Goal: Task Accomplishment & Management: Use online tool/utility

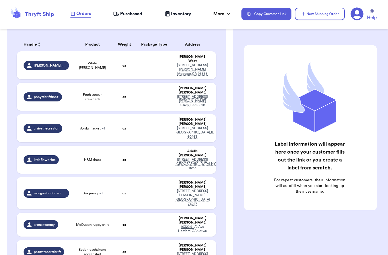
scroll to position [70, 0]
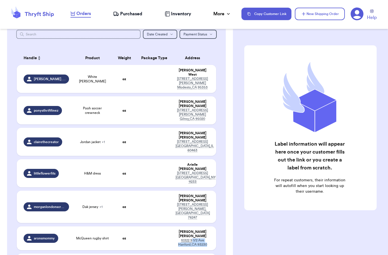
drag, startPoint x: 213, startPoint y: 202, endPoint x: 0, endPoint y: 0, distance: 293.3
click at [191, 227] on td "[PERSON_NAME] [STREET_ADDRESS]" at bounding box center [194, 239] width 44 height 24
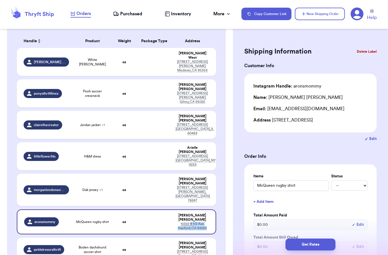
scroll to position [95, 0]
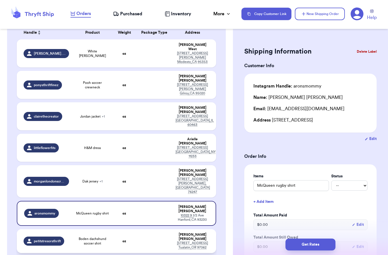
click at [108, 230] on td "Boden dachshund soccer shirt" at bounding box center [92, 242] width 40 height 24
type input "Boden dachshund soccer shirt"
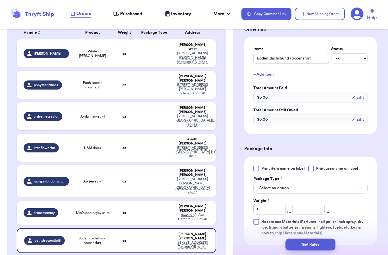
scroll to position [139, 0]
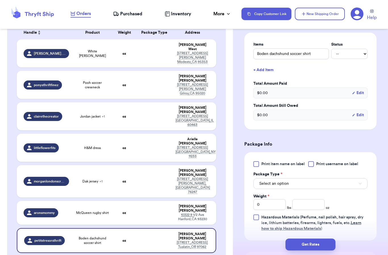
click at [344, 179] on button "Select an option" at bounding box center [310, 184] width 114 height 11
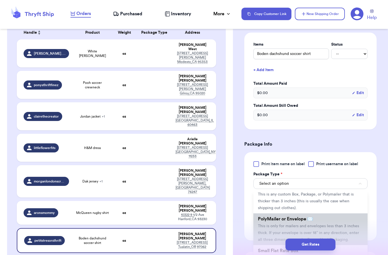
scroll to position [22, 0]
click at [297, 223] on span "This is only for mailers and envelopes less than 3 inches thick. If your envelo…" at bounding box center [308, 231] width 101 height 18
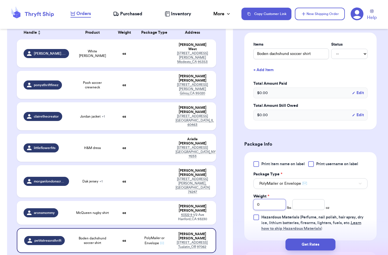
click at [275, 201] on input "0" at bounding box center [269, 205] width 32 height 11
click at [305, 200] on input "number" at bounding box center [308, 205] width 32 height 11
type input "4.5"
click at [356, 193] on div "Print item name on label Print username on label Package Type * PolyMailer or E…" at bounding box center [310, 196] width 114 height 70
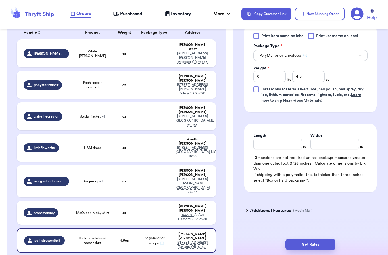
scroll to position [267, 0]
click at [314, 240] on button "Get Rates" at bounding box center [310, 245] width 50 height 12
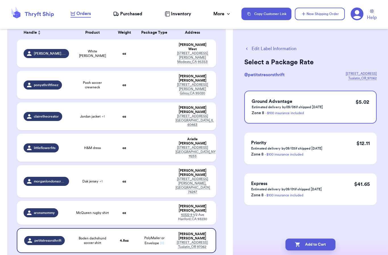
scroll to position [23, 0]
click at [322, 240] on button "Add to Cart" at bounding box center [310, 245] width 50 height 12
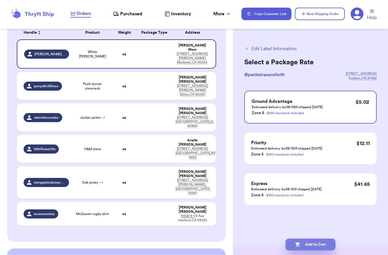
checkbox input "true"
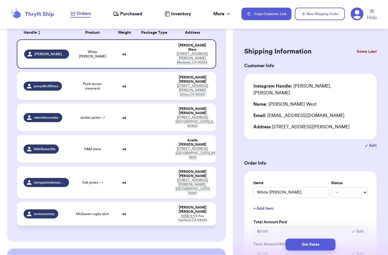
click at [72, 202] on td "aronsmommy" at bounding box center [45, 214] width 56 height 24
type input "McQueen rugby shirt"
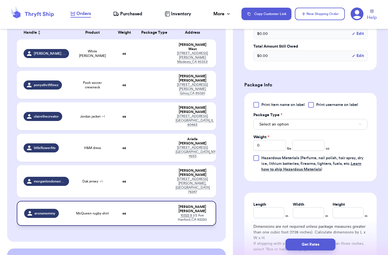
scroll to position [191, 0]
click at [354, 127] on button "Select an option" at bounding box center [310, 125] width 114 height 11
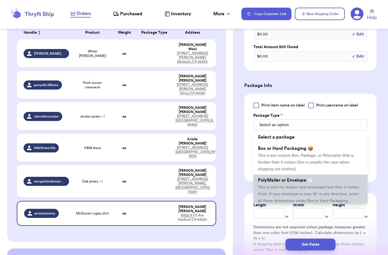
click at [324, 190] on li "PolyMailer or Envelope ✉️ This is only for mailers and envelopes less than 3 in…" at bounding box center [310, 191] width 114 height 32
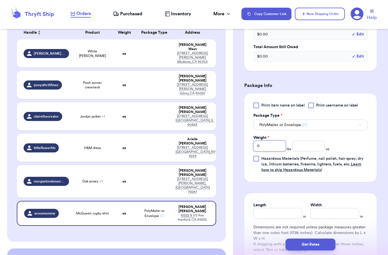
click at [268, 148] on input "0" at bounding box center [269, 146] width 32 height 11
click at [309, 148] on input "number" at bounding box center [308, 146] width 32 height 11
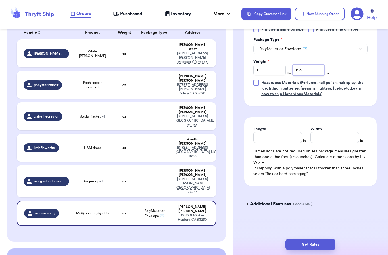
scroll to position [267, 0]
type input "6.3"
click at [368, 204] on div "Additional Features (Media Mail)" at bounding box center [307, 205] width 132 height 14
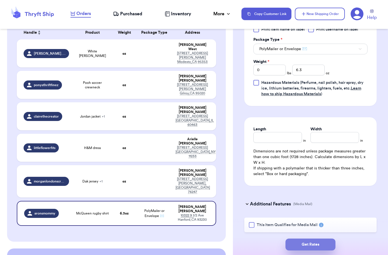
click at [320, 240] on button "Get Rates" at bounding box center [310, 245] width 50 height 12
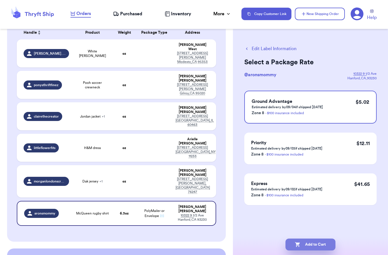
click at [322, 240] on button "Add to Cart" at bounding box center [310, 245] width 50 height 12
checkbox input "true"
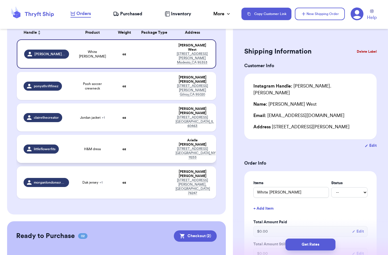
click at [69, 135] on td "littleflowerfits" at bounding box center [45, 149] width 56 height 28
type input "H&M dress"
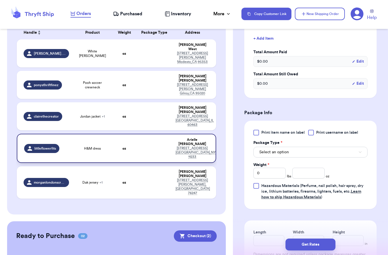
scroll to position [171, 0]
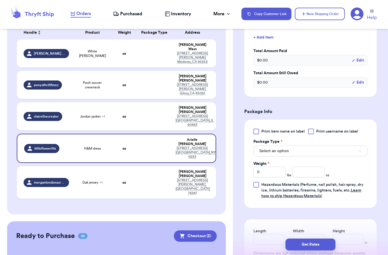
click at [356, 154] on button "Select an option" at bounding box center [310, 151] width 114 height 11
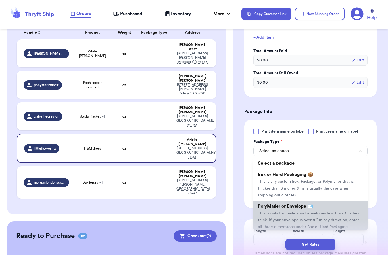
click at [317, 215] on span "This is only for mailers and envelopes less than 3 inches thick. If your envelo…" at bounding box center [308, 221] width 101 height 18
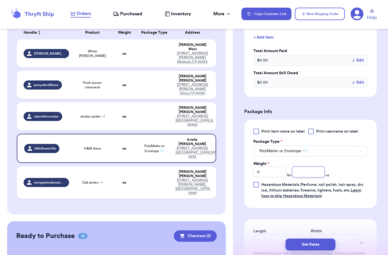
click at [311, 171] on input "number" at bounding box center [308, 172] width 32 height 11
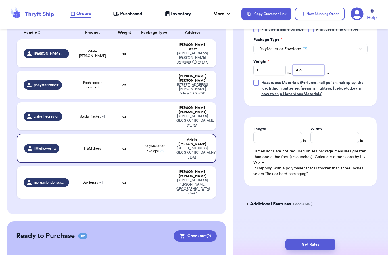
scroll to position [274, 0]
type input "4.3"
click at [343, 202] on div "Additional Features (Media Mail)" at bounding box center [307, 205] width 132 height 14
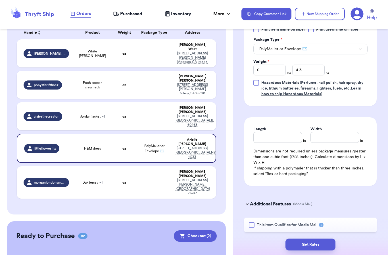
click at [343, 202] on div "Additional Features (Media Mail)" at bounding box center [307, 205] width 132 height 14
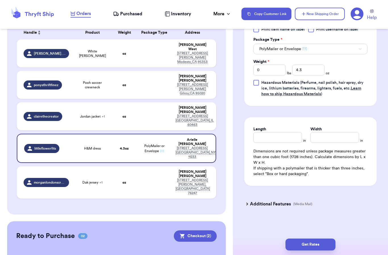
click at [325, 239] on button "Get Rates" at bounding box center [310, 245] width 50 height 12
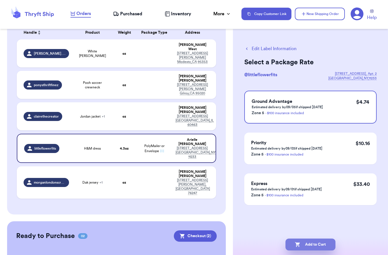
click at [323, 239] on button "Add to Cart" at bounding box center [310, 245] width 50 height 12
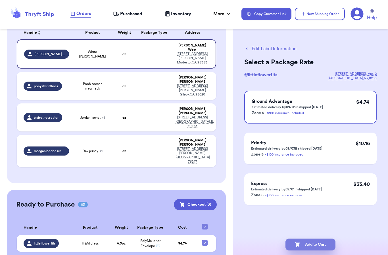
checkbox input "true"
